Goal: Task Accomplishment & Management: Manage account settings

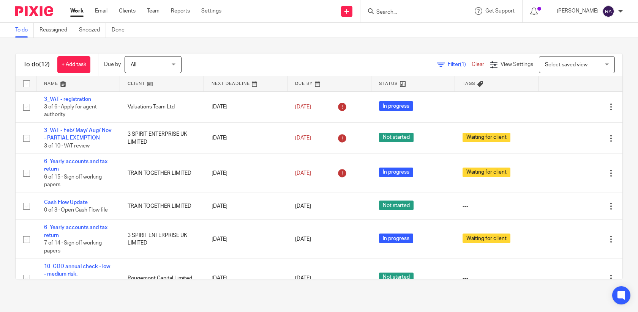
click at [428, 11] on input "Search" at bounding box center [410, 12] width 68 height 7
type input "regine"
click at [407, 29] on link at bounding box center [421, 29] width 94 height 11
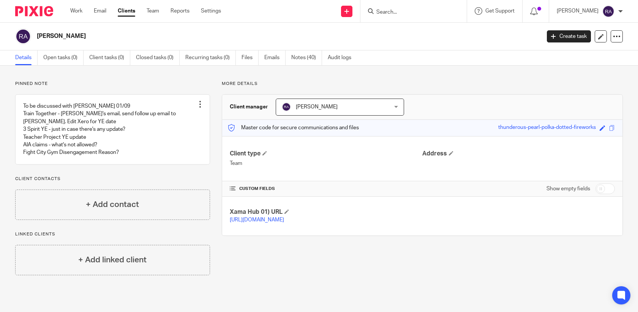
click at [401, 8] on form at bounding box center [416, 10] width 81 height 9
click at [398, 13] on input "Search" at bounding box center [410, 12] width 68 height 7
type input "regine"
click at [85, 84] on p "Pinned note" at bounding box center [112, 84] width 195 height 6
click at [130, 125] on link at bounding box center [113, 129] width 194 height 69
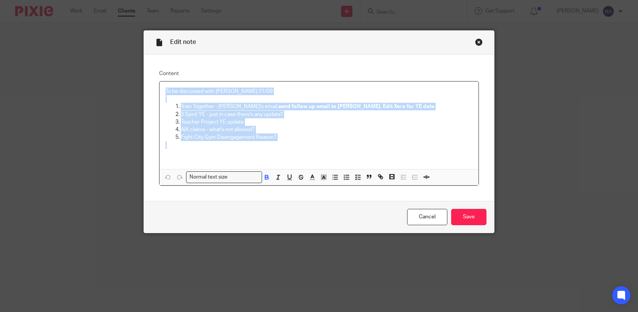
drag, startPoint x: 282, startPoint y: 143, endPoint x: 170, endPoint y: 82, distance: 127.4
click at [169, 82] on div "To be discussed with Duncan 01/09 Train Together - Hugo's email, send follow up…" at bounding box center [319, 133] width 320 height 105
copy div "To be discussed with Duncan 01/09 Train Together - Hugo's email, send follow up…"
click at [431, 219] on link "Cancel" at bounding box center [427, 217] width 40 height 16
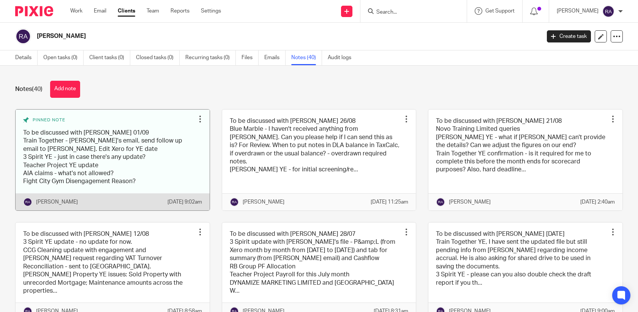
click at [200, 119] on div at bounding box center [200, 119] width 8 height 8
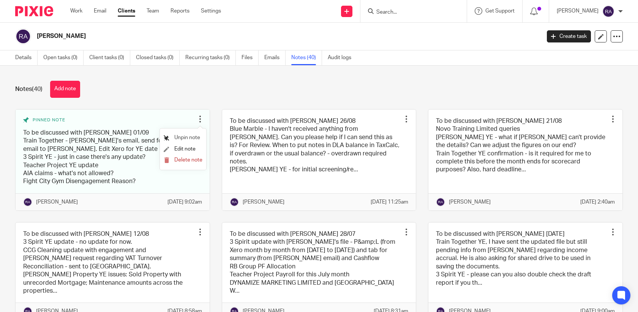
click at [195, 138] on span "Unpin note" at bounding box center [187, 137] width 26 height 5
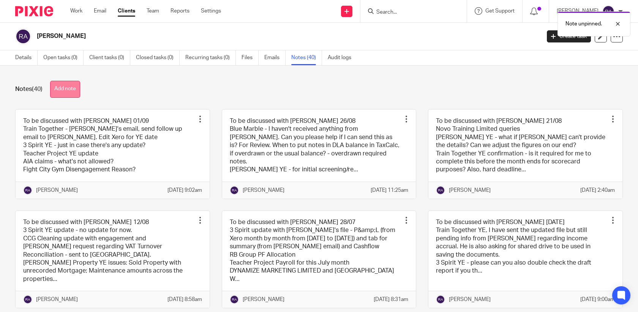
click at [57, 87] on button "Add note" at bounding box center [65, 89] width 30 height 17
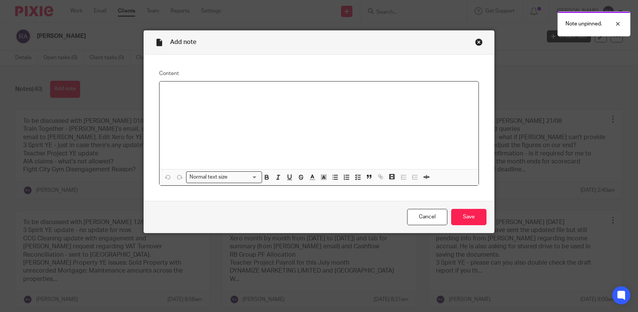
paste div
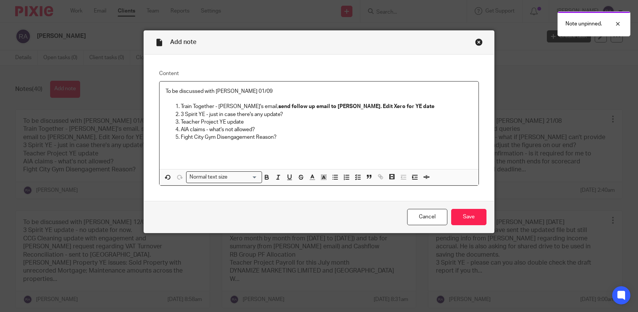
click at [241, 90] on p "To be discussed with Duncan 01/09" at bounding box center [319, 92] width 307 height 8
click at [278, 106] on strong "send follow up email to Charles. Edit Xero for YE date" at bounding box center [356, 106] width 156 height 5
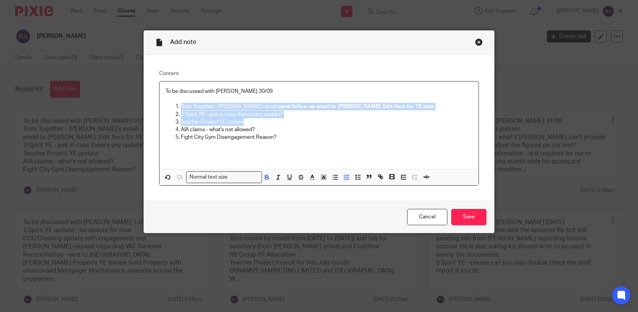
drag, startPoint x: 247, startPoint y: 122, endPoint x: 179, endPoint y: 106, distance: 69.8
click at [179, 106] on ol "Train Together - Hugo's email, send follow up email to Charles. Edit Xero for Y…" at bounding box center [319, 122] width 307 height 38
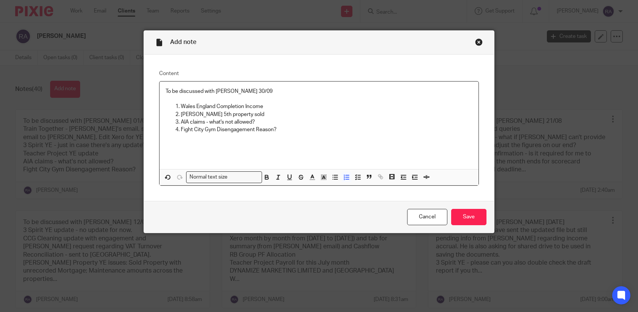
click at [229, 123] on p "AIA claims - what's not allowed?" at bounding box center [327, 122] width 292 height 8
click at [477, 214] on input "Save" at bounding box center [468, 217] width 35 height 16
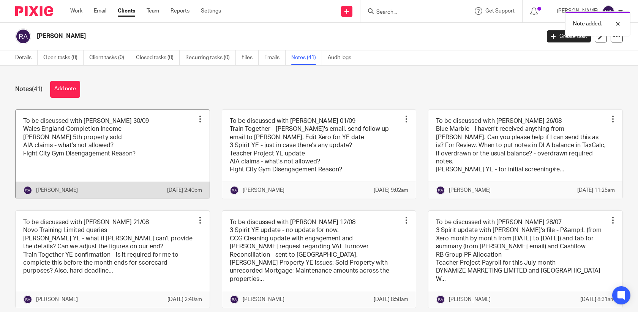
click at [199, 120] on div at bounding box center [200, 119] width 8 height 8
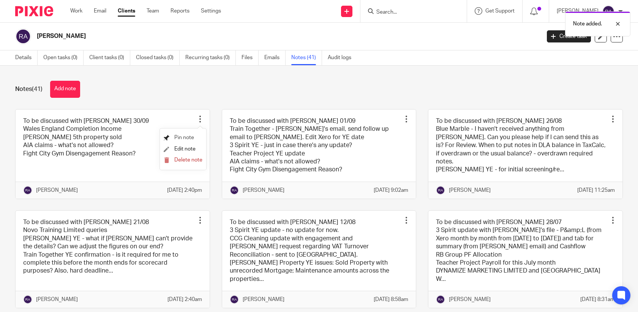
click at [185, 139] on span "Pin note" at bounding box center [184, 137] width 20 height 5
